Goal: Check status: Check status

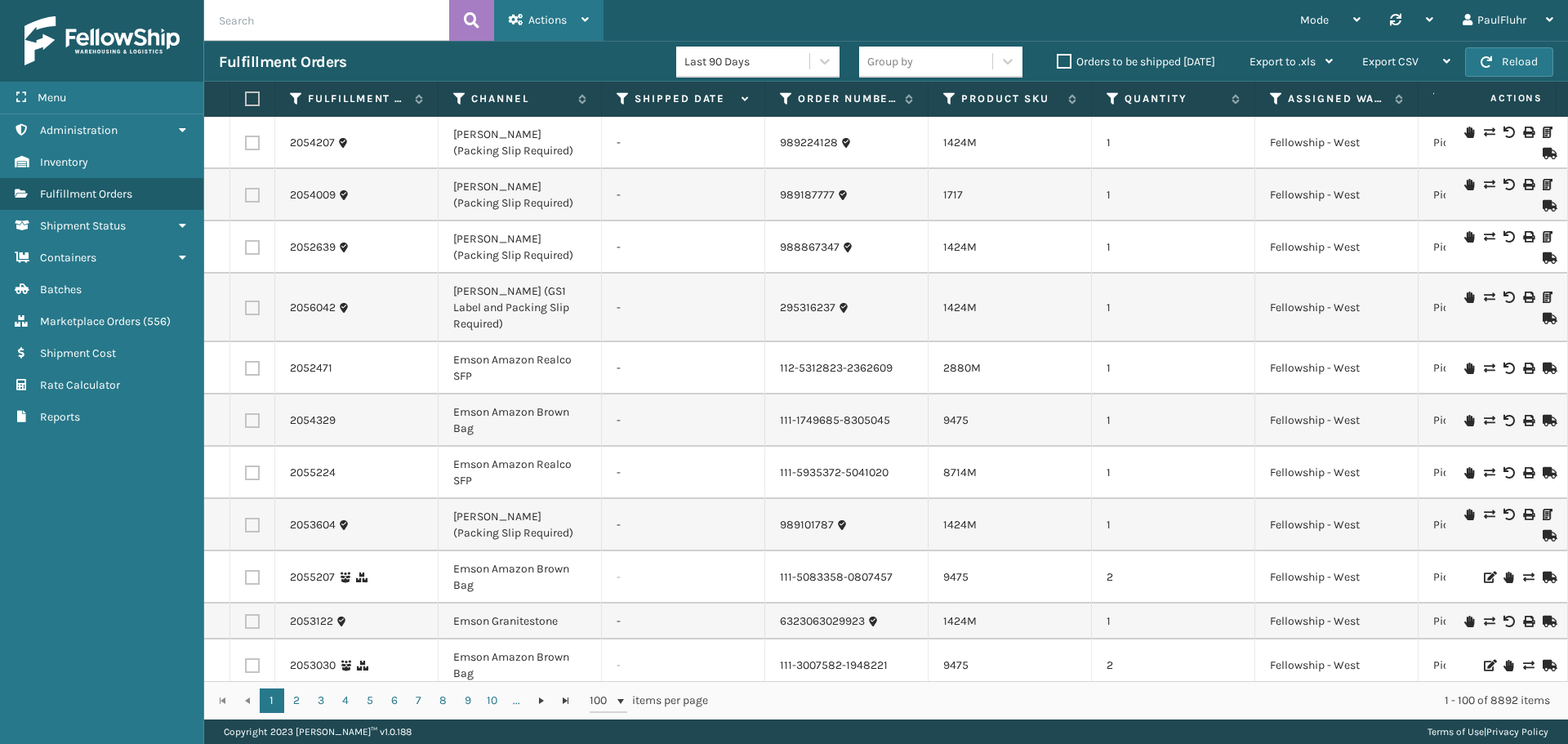
click at [540, 20] on span "Actions" at bounding box center [547, 20] width 39 height 13
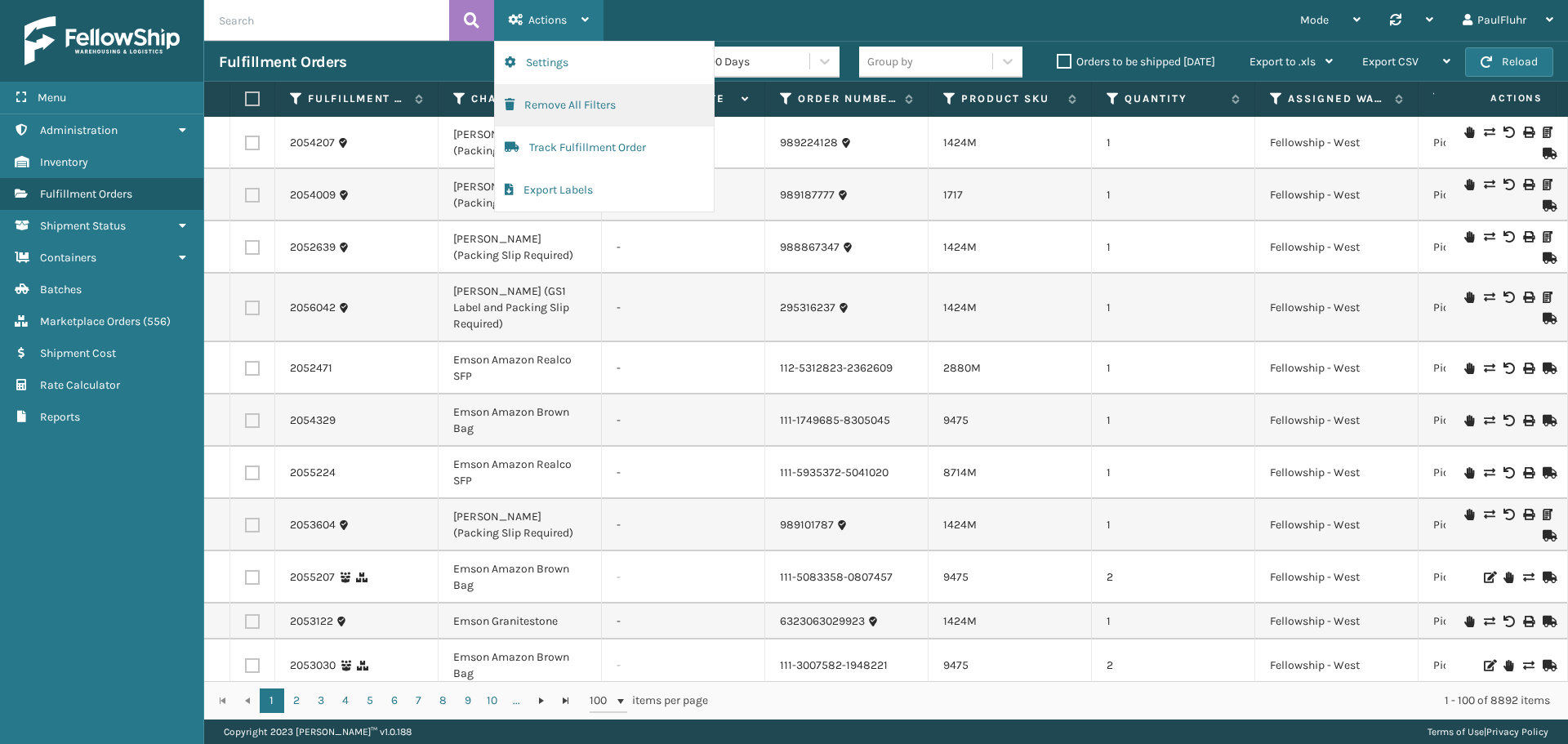
click at [556, 102] on button "Remove All Filters" at bounding box center [605, 105] width 219 height 42
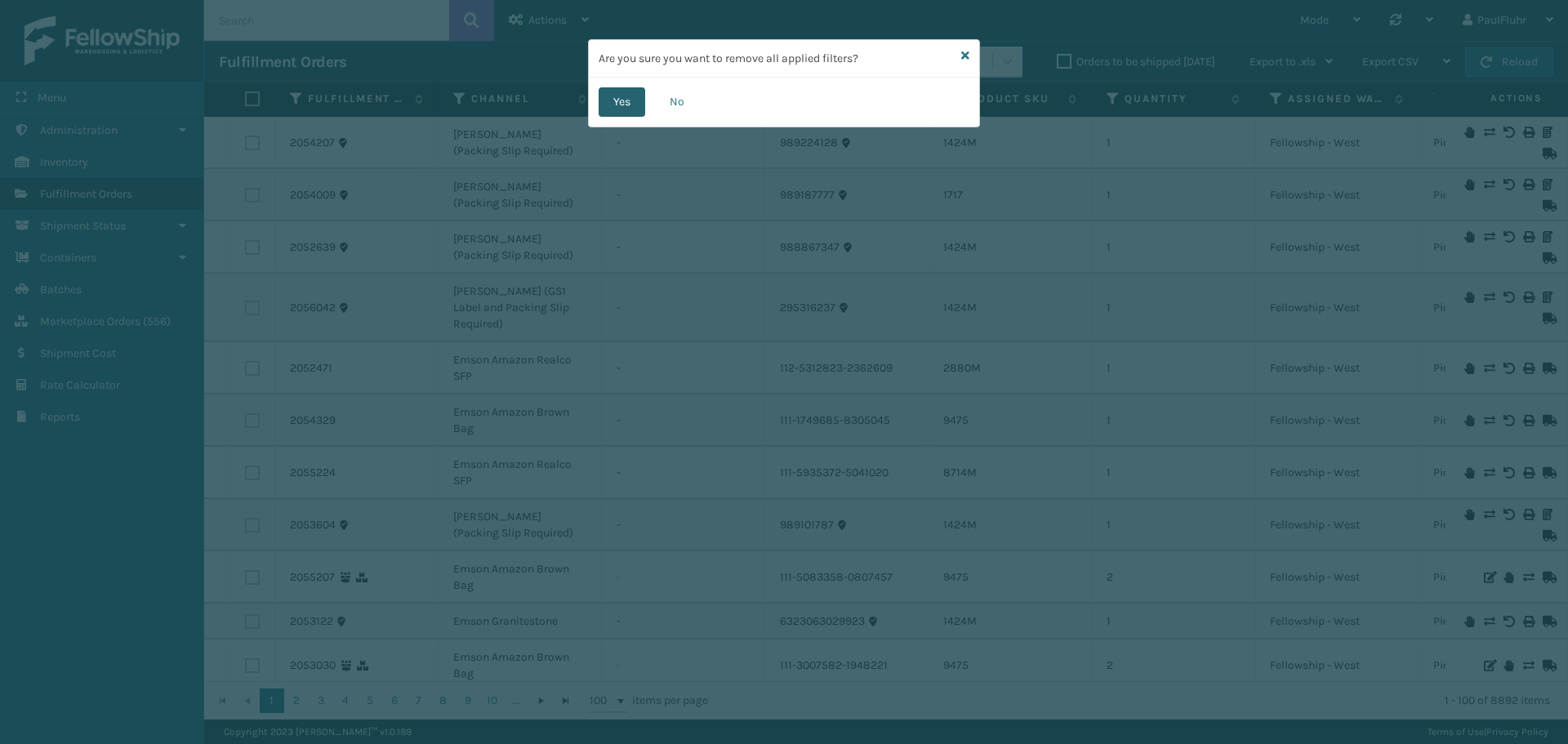
click at [614, 97] on button "Yes" at bounding box center [622, 101] width 47 height 30
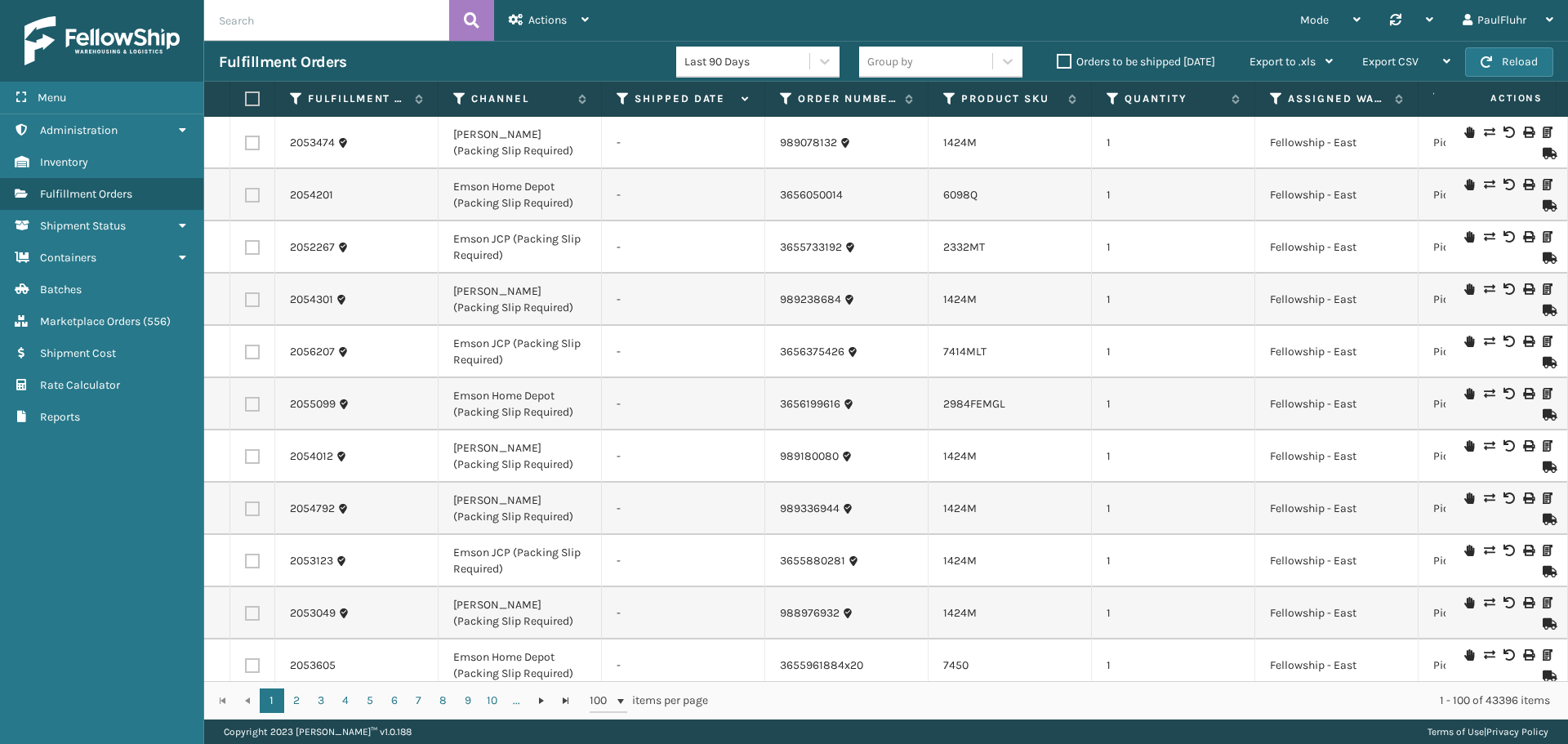
click at [292, 22] on input "text" at bounding box center [327, 21] width 245 height 41
paste input "8500210"
type input "8500210"
click at [471, 13] on icon at bounding box center [471, 20] width 15 height 24
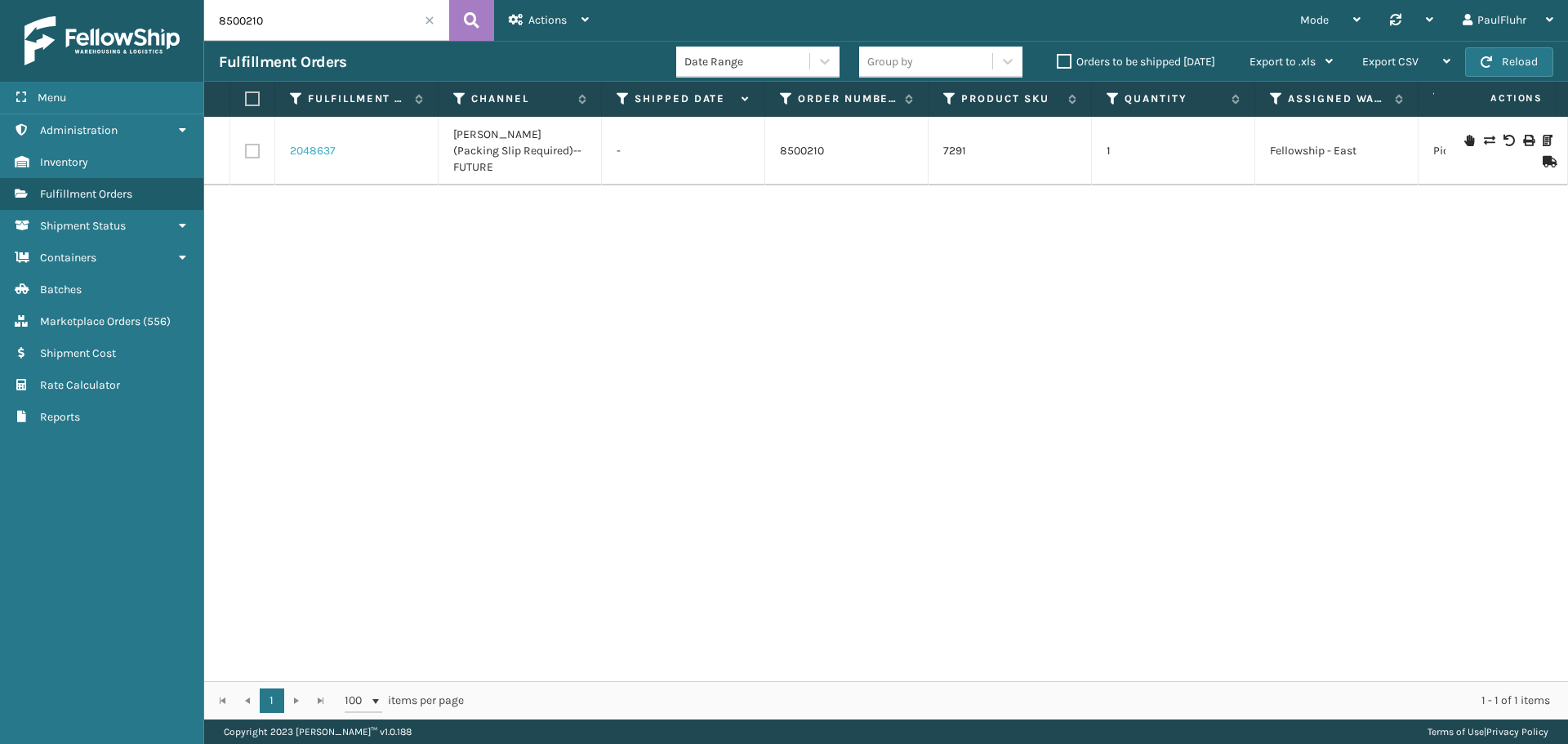
click at [318, 143] on link "2048637" at bounding box center [312, 151] width 46 height 16
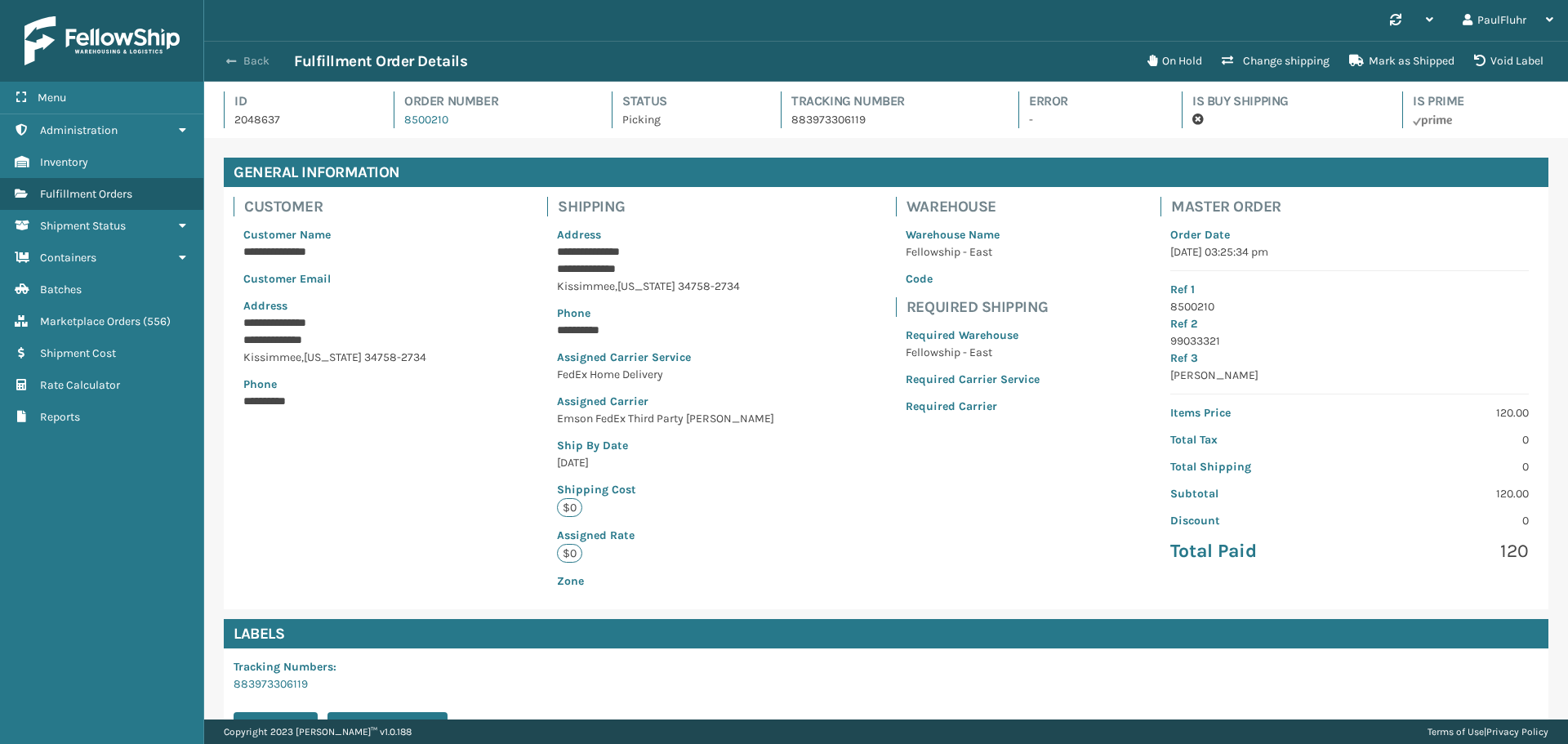
click at [229, 59] on span "button" at bounding box center [231, 61] width 10 height 12
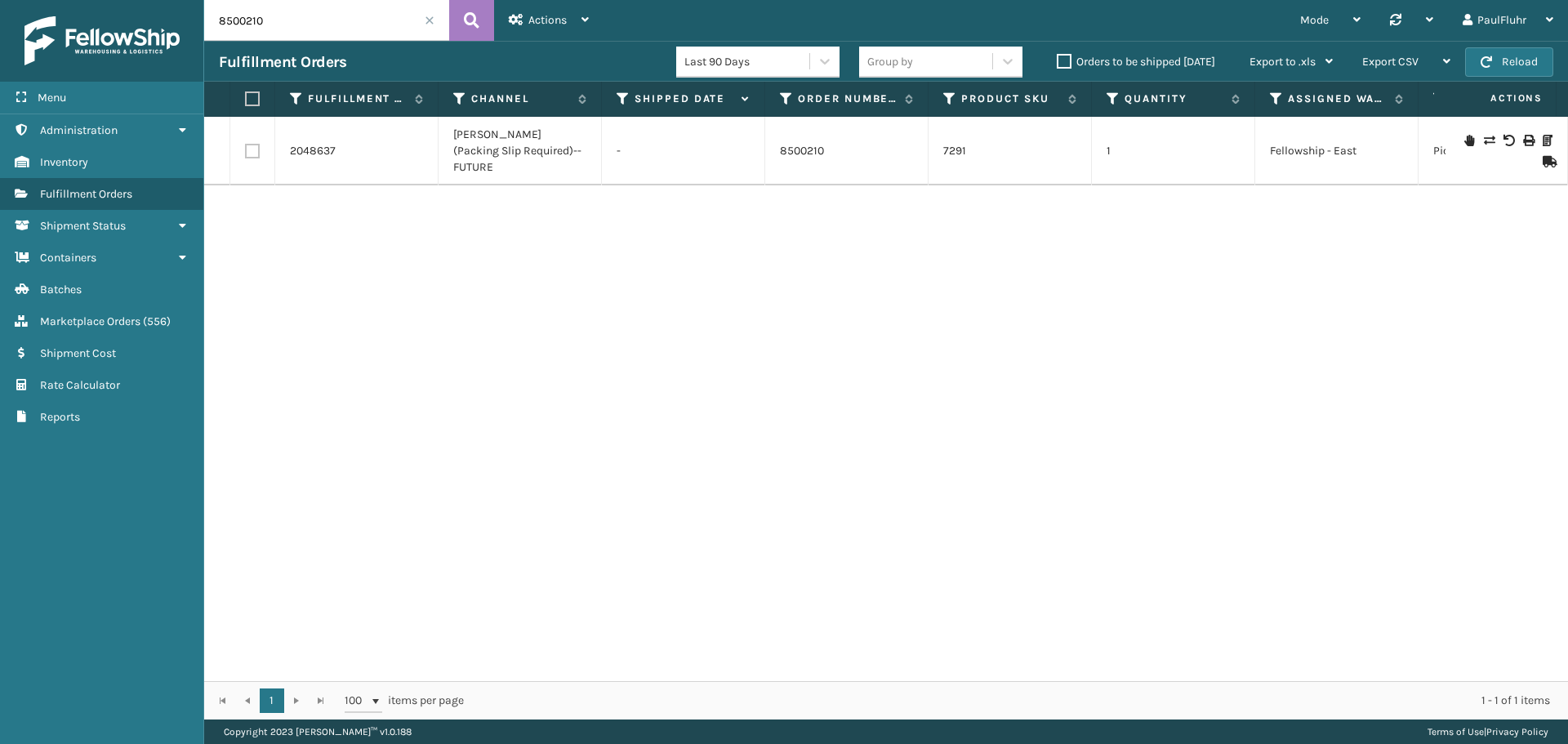
drag, startPoint x: 228, startPoint y: 27, endPoint x: 161, endPoint y: 24, distance: 67.1
click at [161, 0] on div "Menu Administration Inventory Fulfillment Orders Shipment Status Containers Bat…" at bounding box center [784, 0] width 1568 height 0
paste input "CS607522874"
type input "CS607522874"
click at [467, 13] on icon at bounding box center [471, 20] width 15 height 24
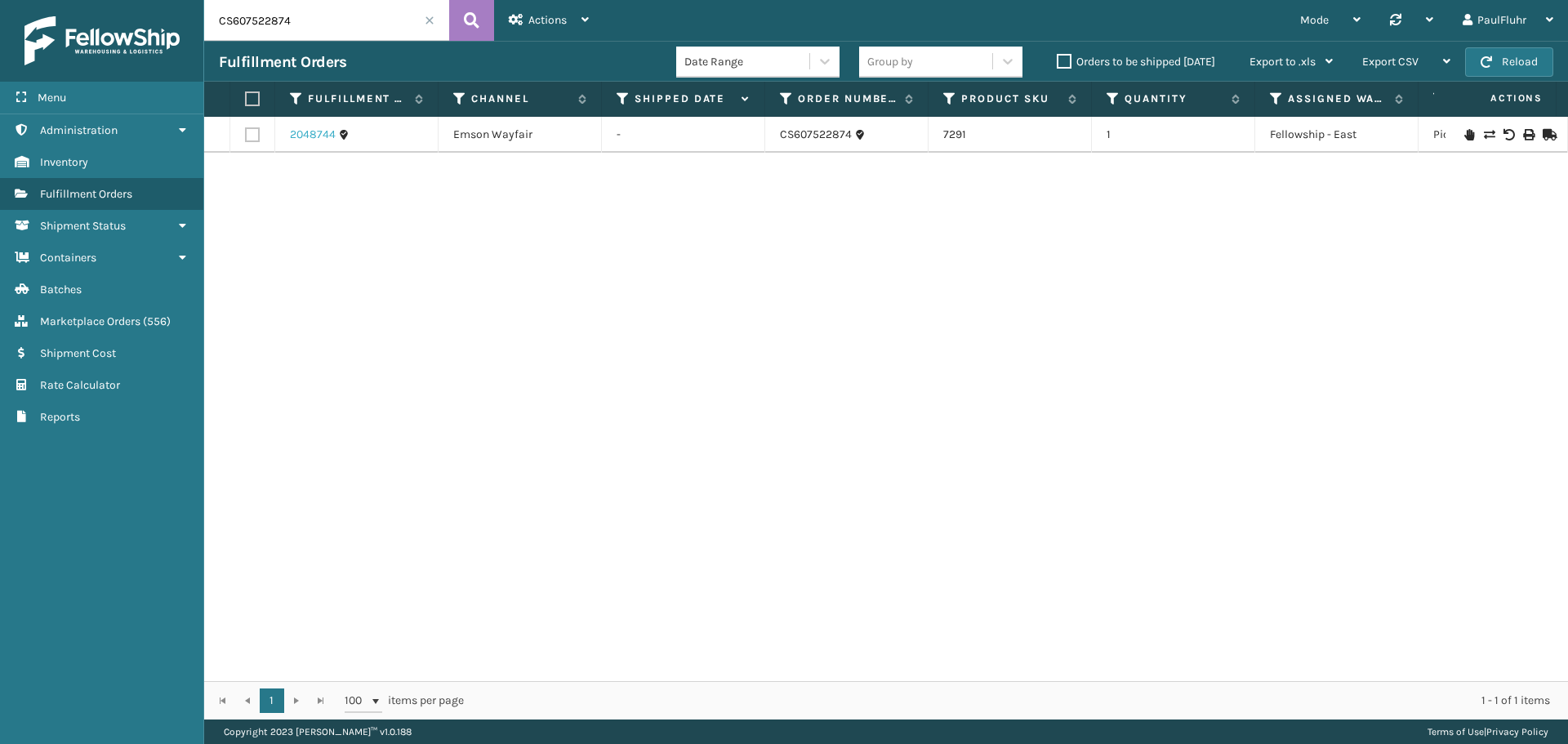
click at [318, 132] on link "2048744" at bounding box center [312, 135] width 46 height 16
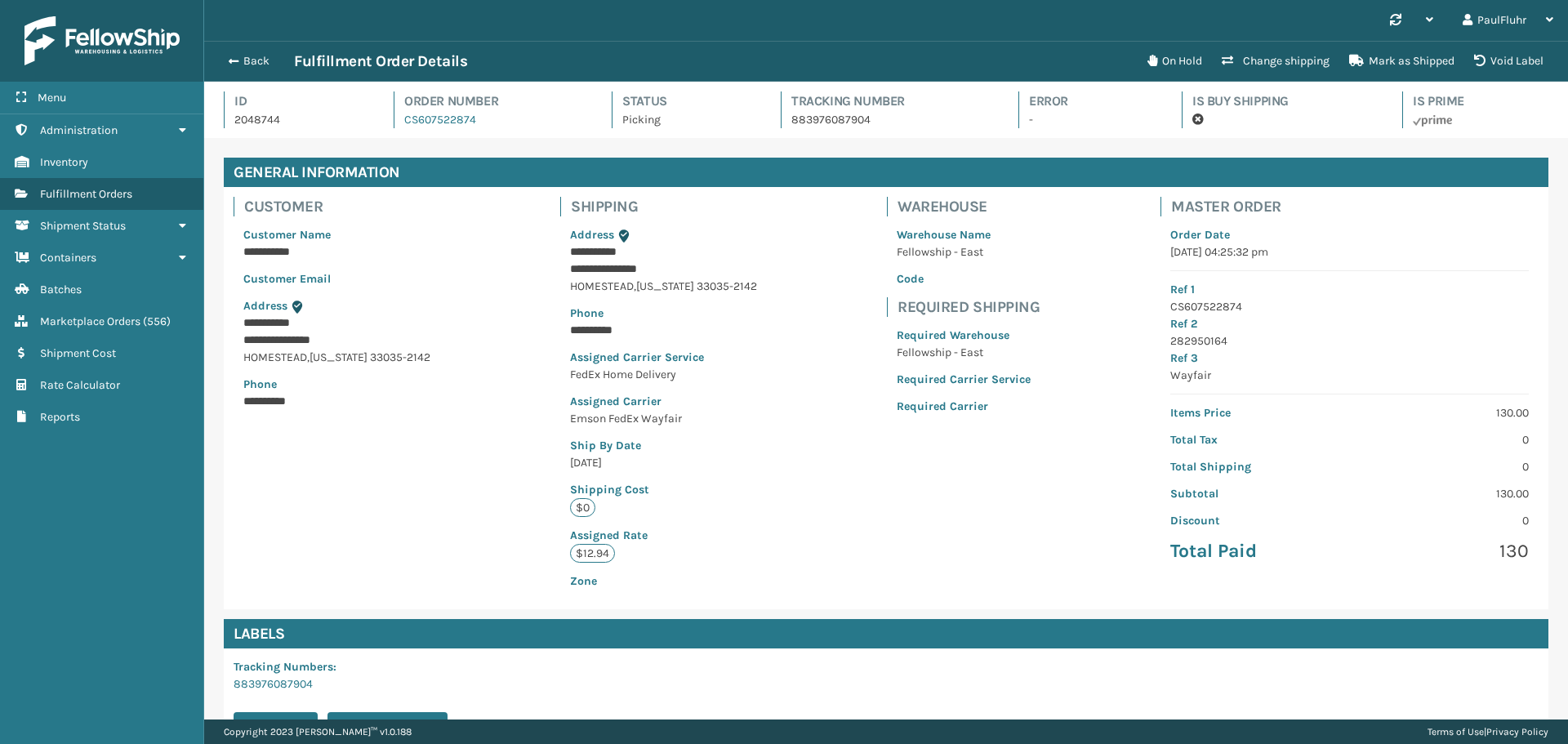
scroll to position [39, 1363]
click at [232, 56] on span "button" at bounding box center [231, 61] width 10 height 12
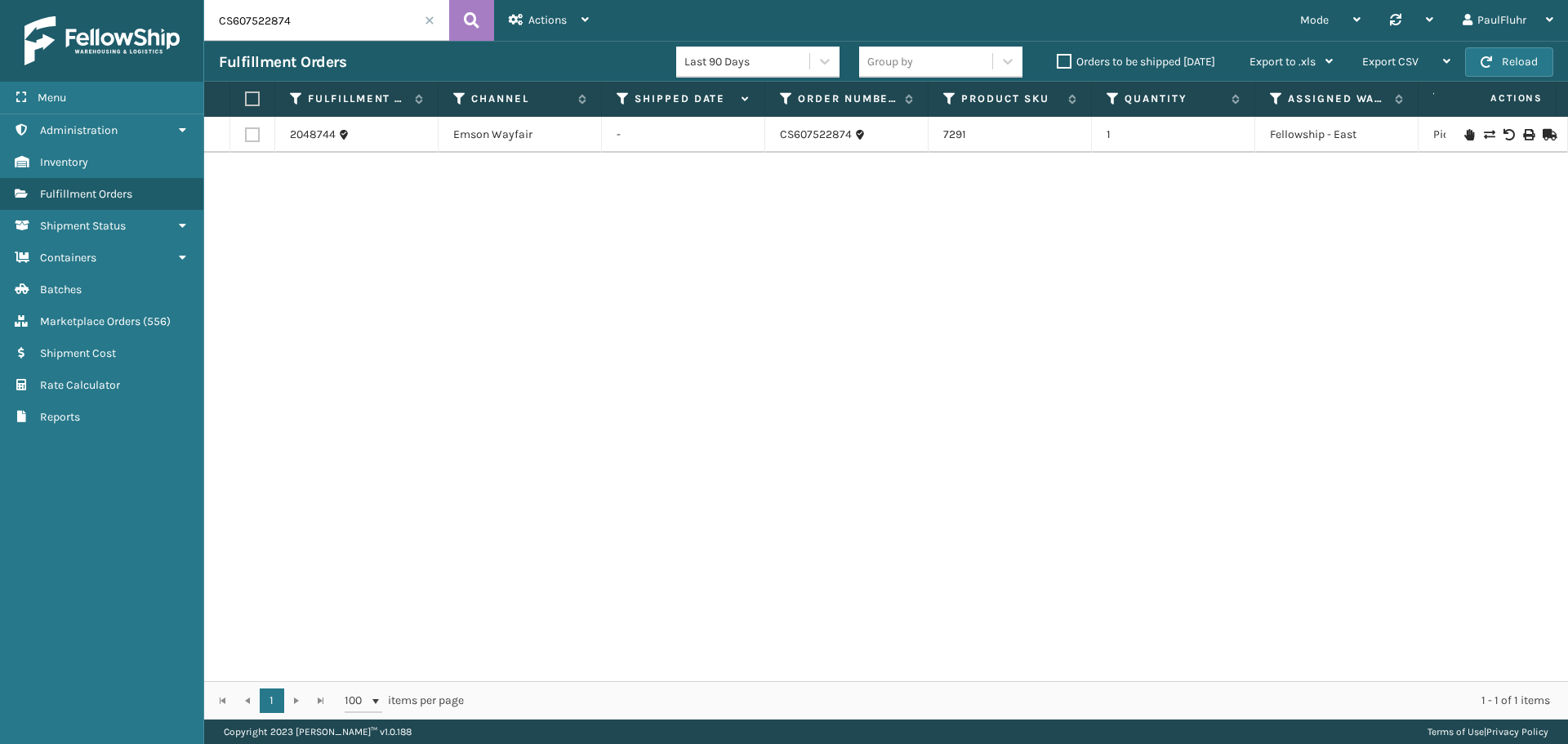
drag, startPoint x: 323, startPoint y: 26, endPoint x: 168, endPoint y: 16, distance: 155.3
click at [168, 0] on div "Menu Administration Inventory Fulfillment Orders Shipment Status Containers Bat…" at bounding box center [784, 0] width 1568 height 0
paste input "12902439440696"
type input "129024394406964"
click at [470, 12] on icon at bounding box center [471, 20] width 15 height 24
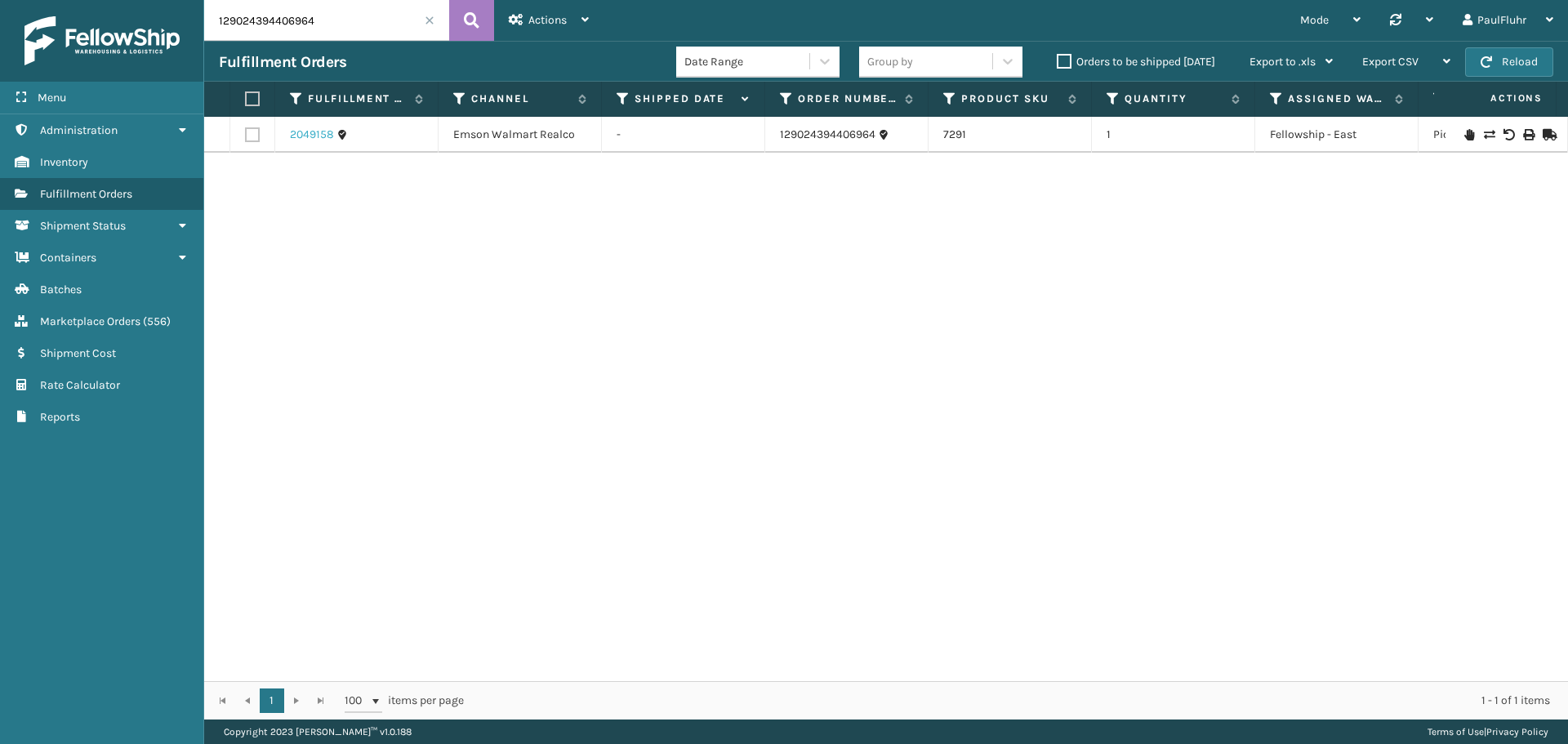
click at [313, 127] on link "2049158" at bounding box center [311, 135] width 44 height 16
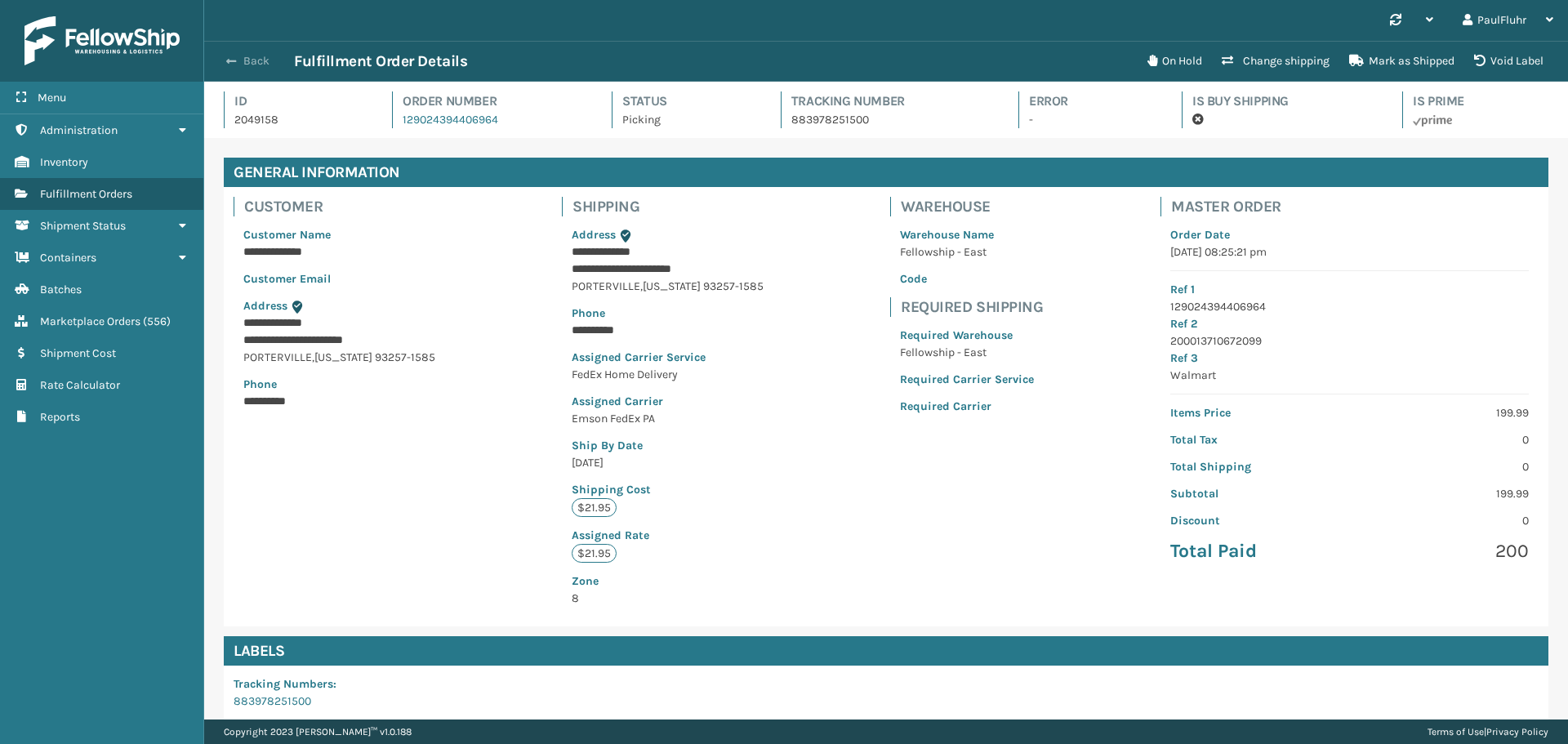
click at [228, 56] on span "button" at bounding box center [231, 61] width 10 height 12
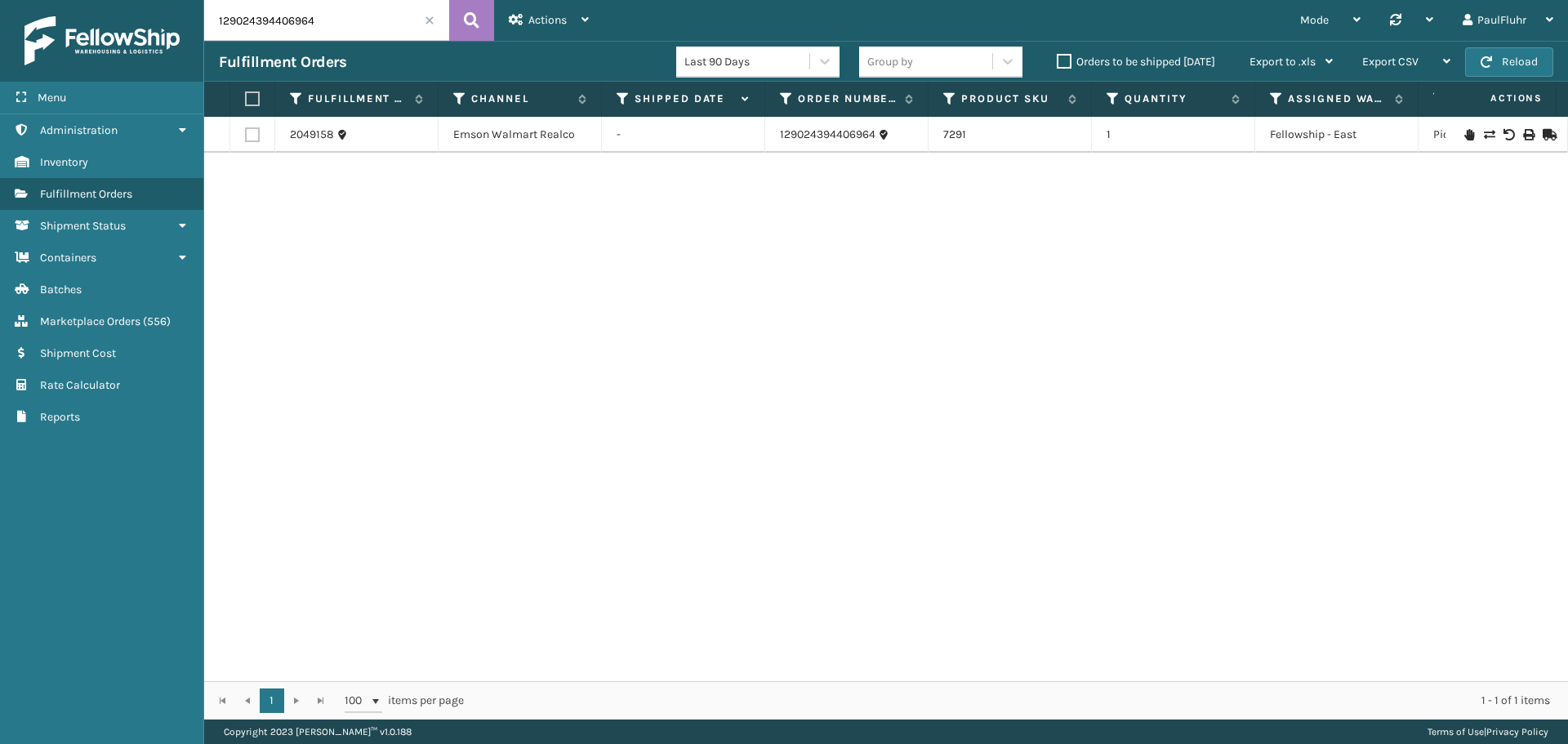
drag, startPoint x: 344, startPoint y: 22, endPoint x: 186, endPoint y: 7, distance: 158.7
click at [186, 0] on div "Menu Administration Inventory Fulfillment Orders Shipment Status Containers Bat…" at bounding box center [784, 0] width 1568 height 0
paste input "6319373222051"
type input "6319373222051"
click at [469, 13] on icon at bounding box center [471, 20] width 15 height 24
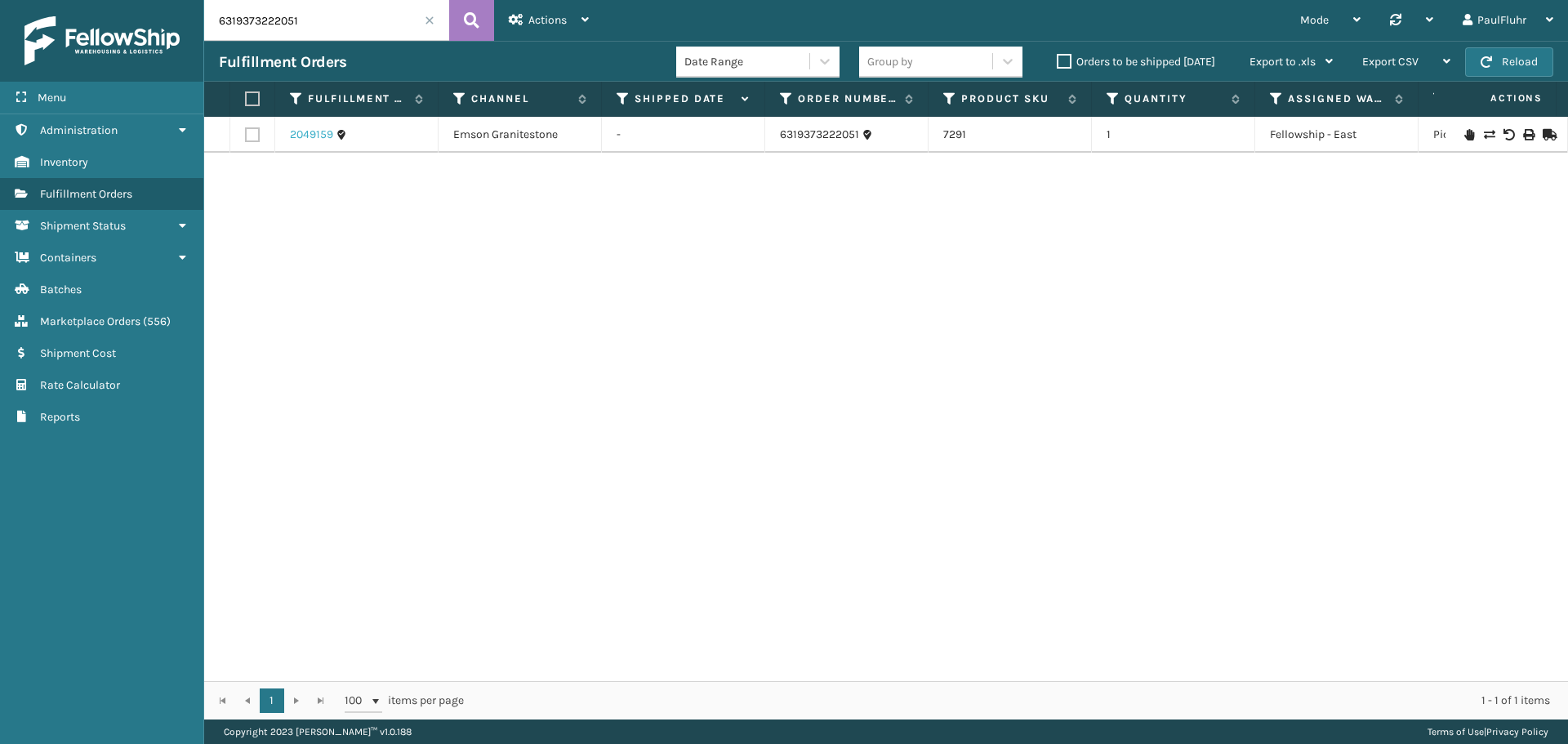
click at [300, 127] on link "2049159" at bounding box center [311, 135] width 43 height 16
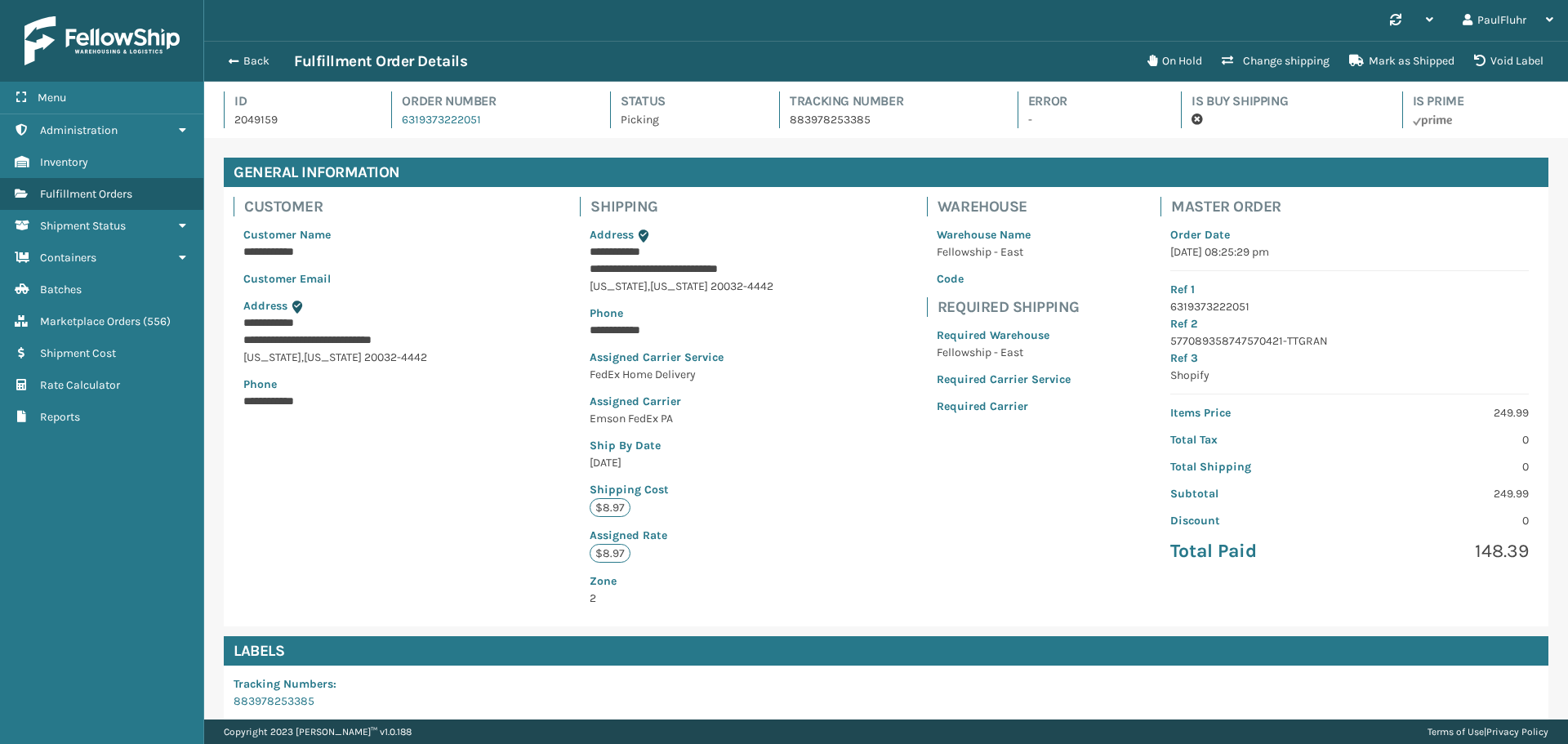
scroll to position [39, 1363]
click at [233, 56] on span "button" at bounding box center [231, 61] width 10 height 12
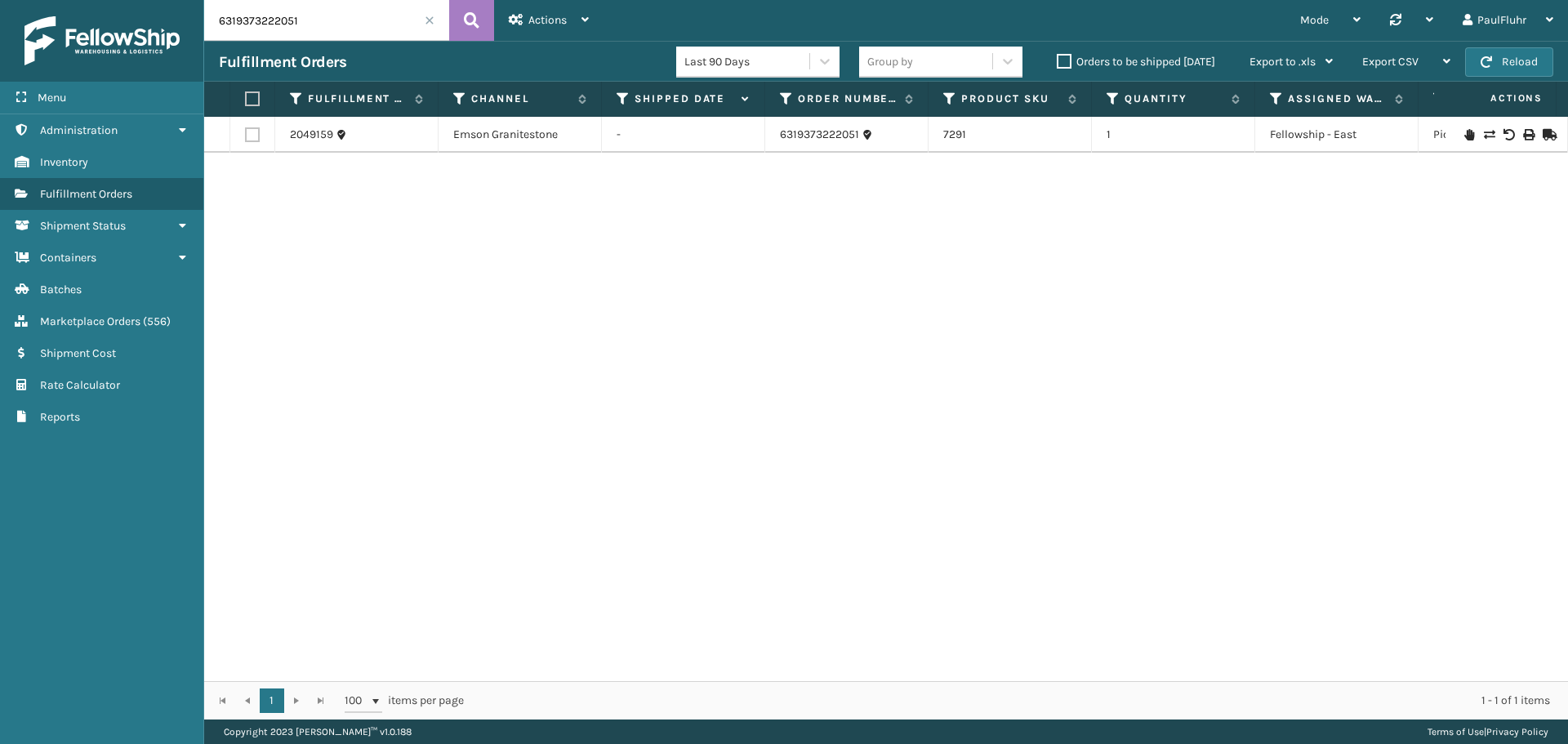
drag, startPoint x: 333, startPoint y: 32, endPoint x: 205, endPoint y: 22, distance: 128.4
click at [205, 22] on input "6319373222051" at bounding box center [327, 21] width 245 height 41
paste input "45238179"
type input "6319345238179"
click at [470, 18] on icon at bounding box center [471, 20] width 15 height 24
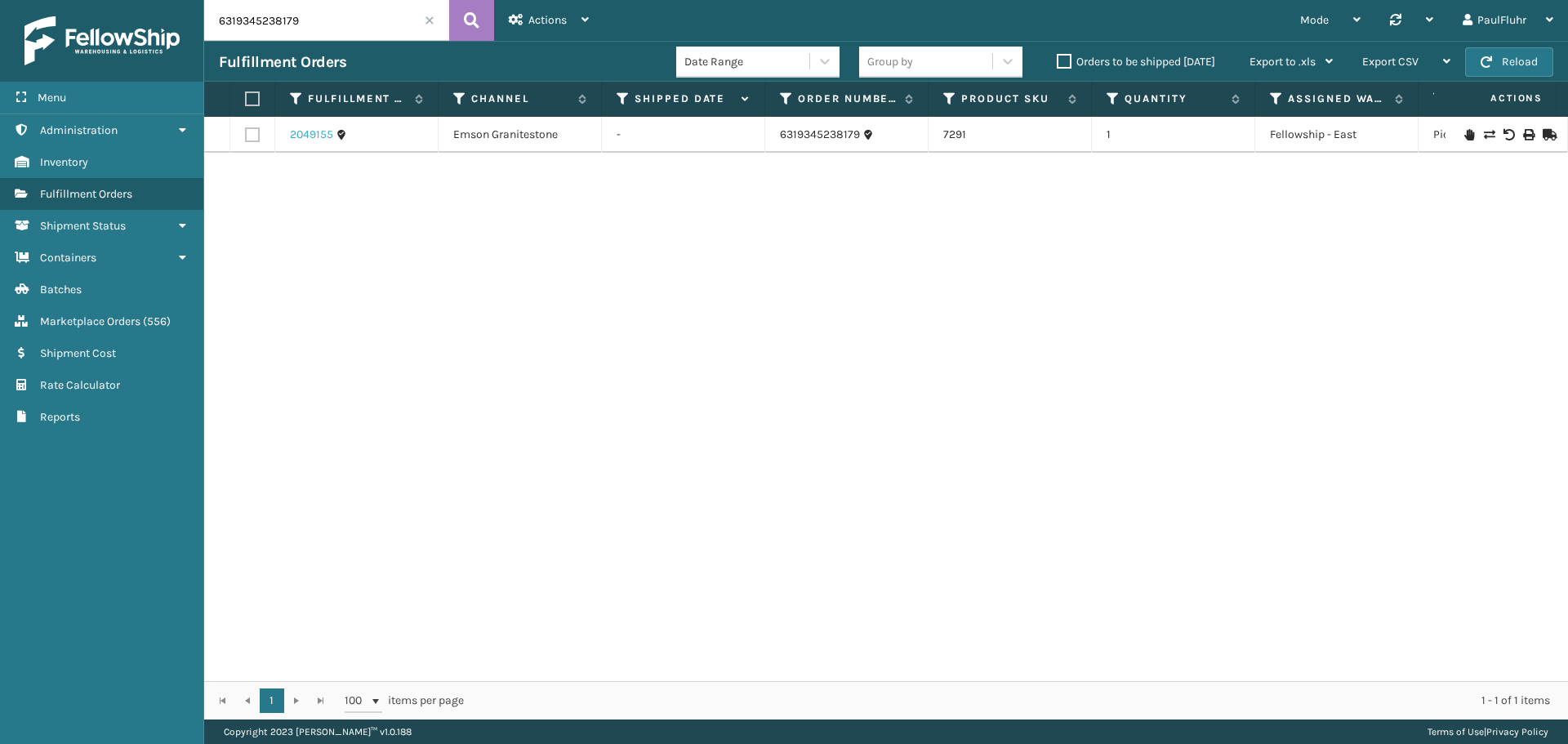
click at [305, 132] on link "2049155" at bounding box center [311, 135] width 43 height 16
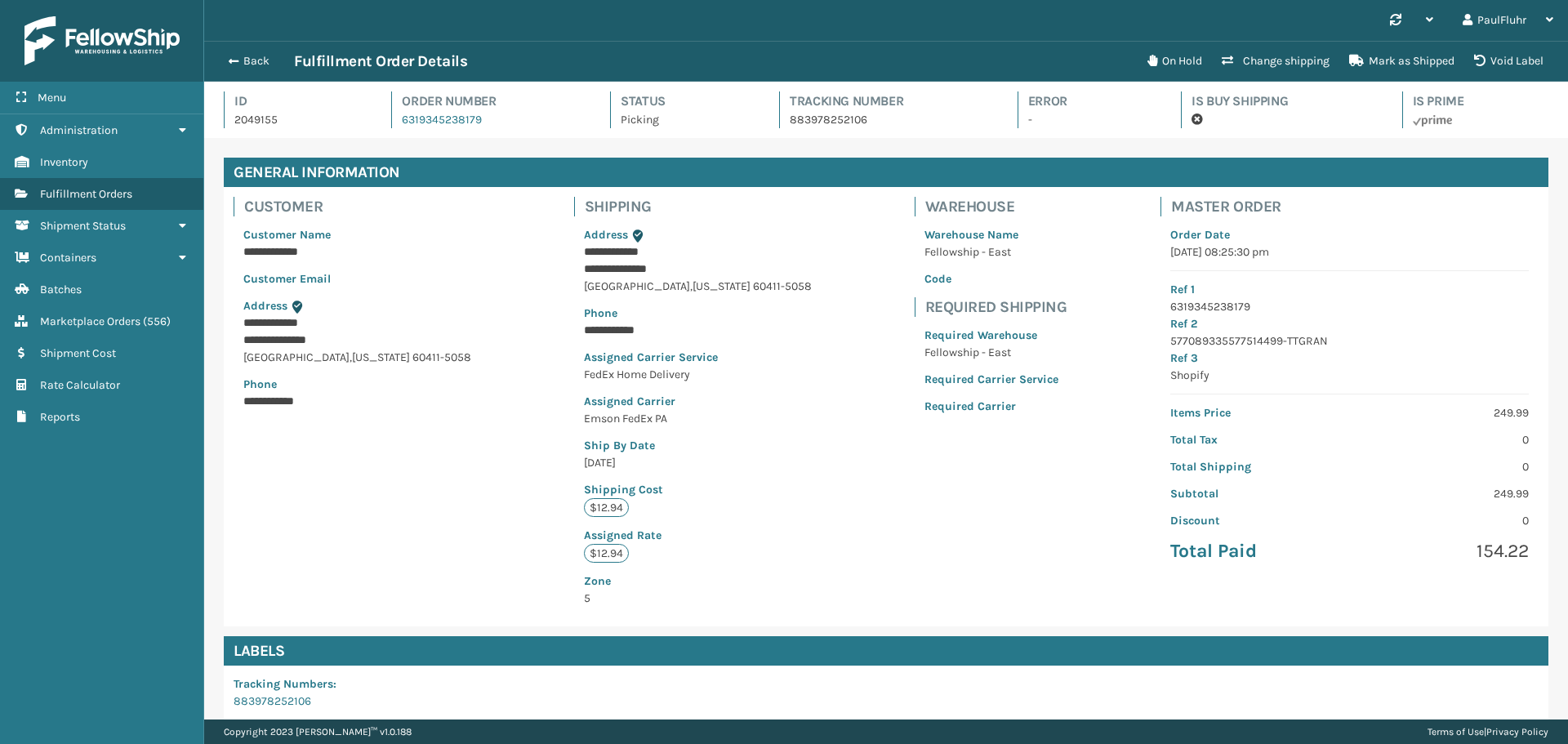
scroll to position [39, 1363]
